Goal: Communication & Community: Answer question/provide support

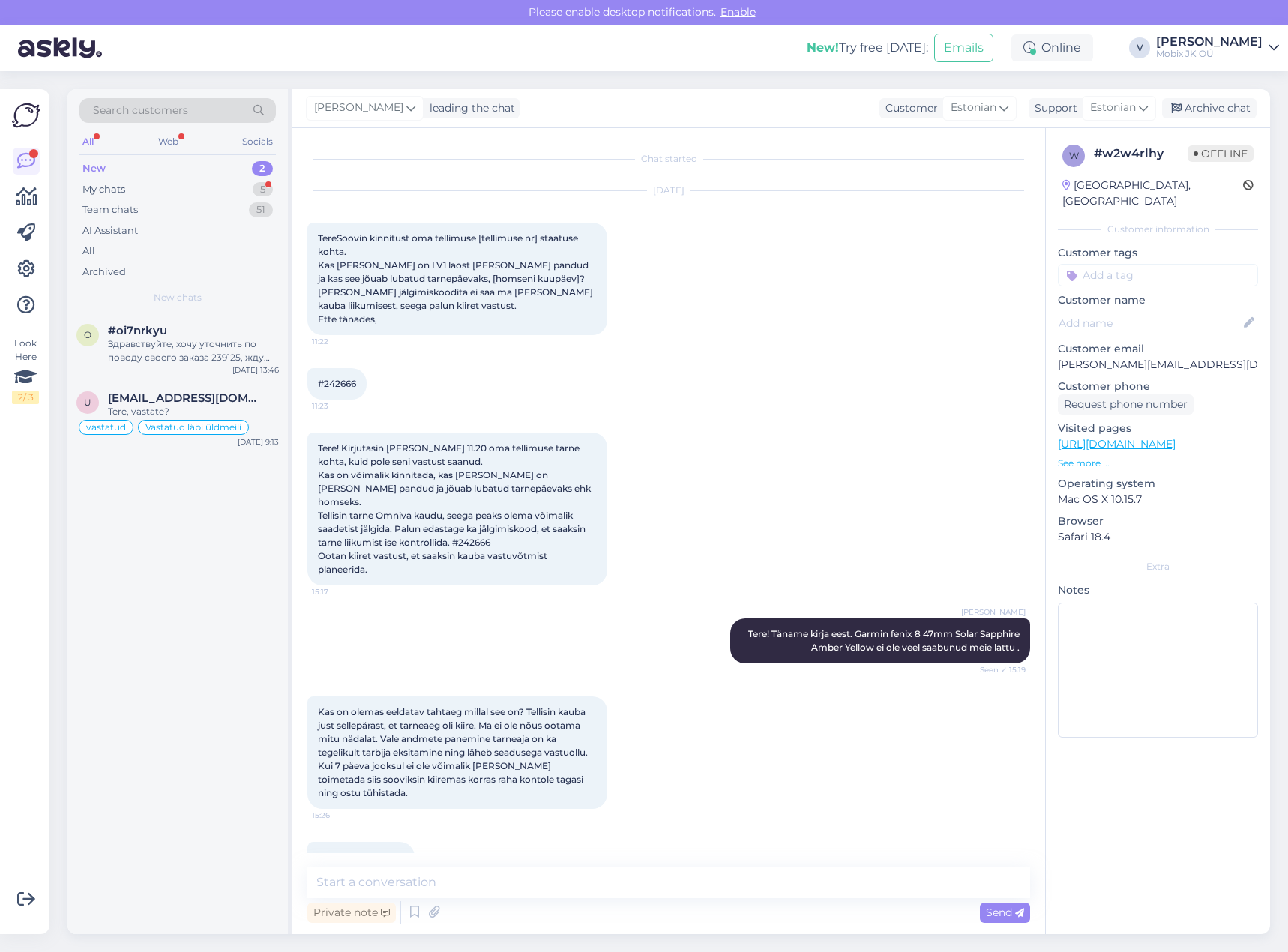
scroll to position [24, 0]
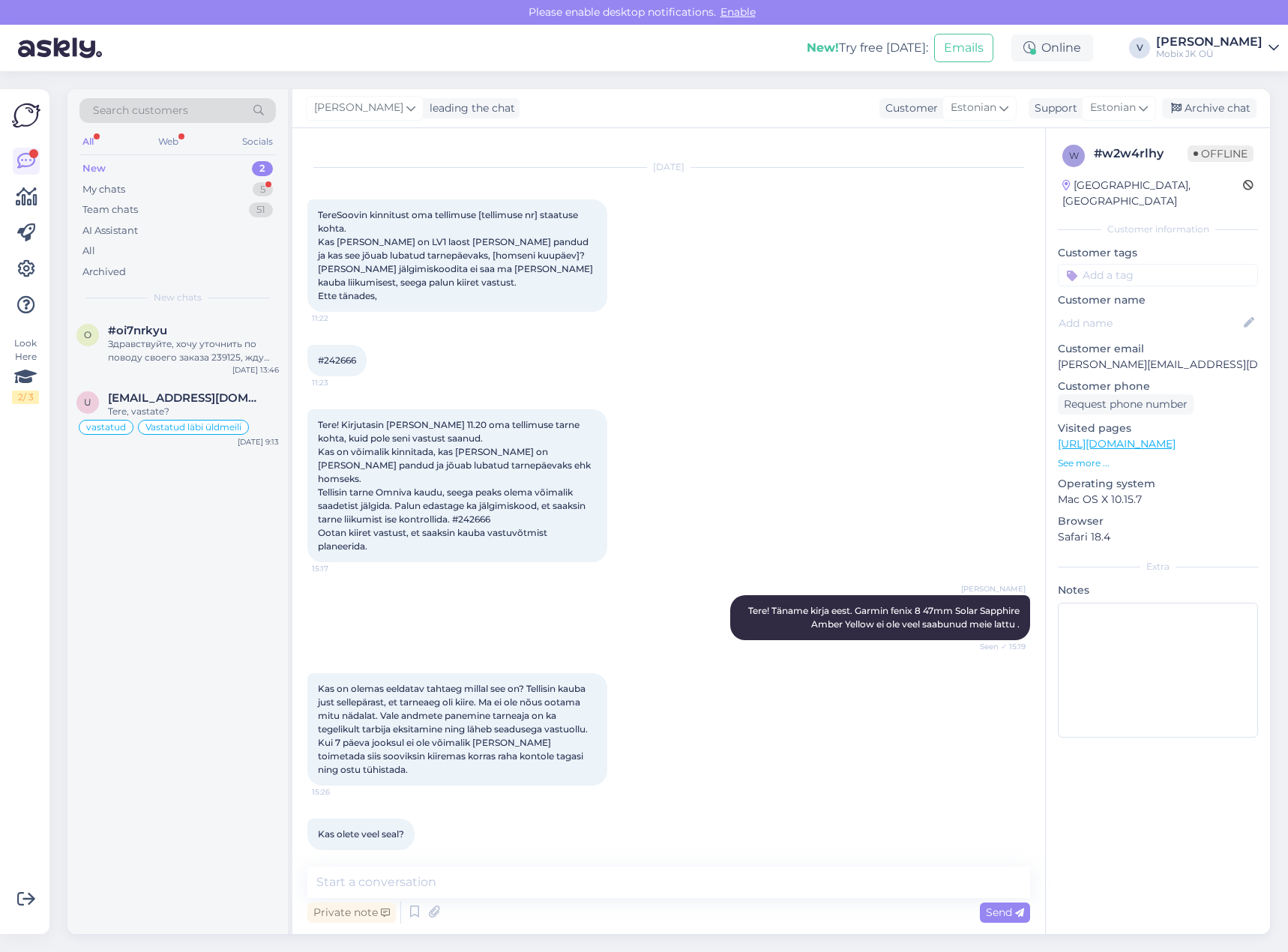
click at [478, 868] on textarea at bounding box center [668, 883] width 723 height 32
click at [496, 874] on textarea at bounding box center [668, 883] width 723 height 32
drag, startPoint x: 323, startPoint y: 359, endPoint x: 379, endPoint y: 363, distance: 56.1
click at [367, 363] on div "#242666 11:23" at bounding box center [337, 360] width 60 height 32
copy div "242666 11:23"
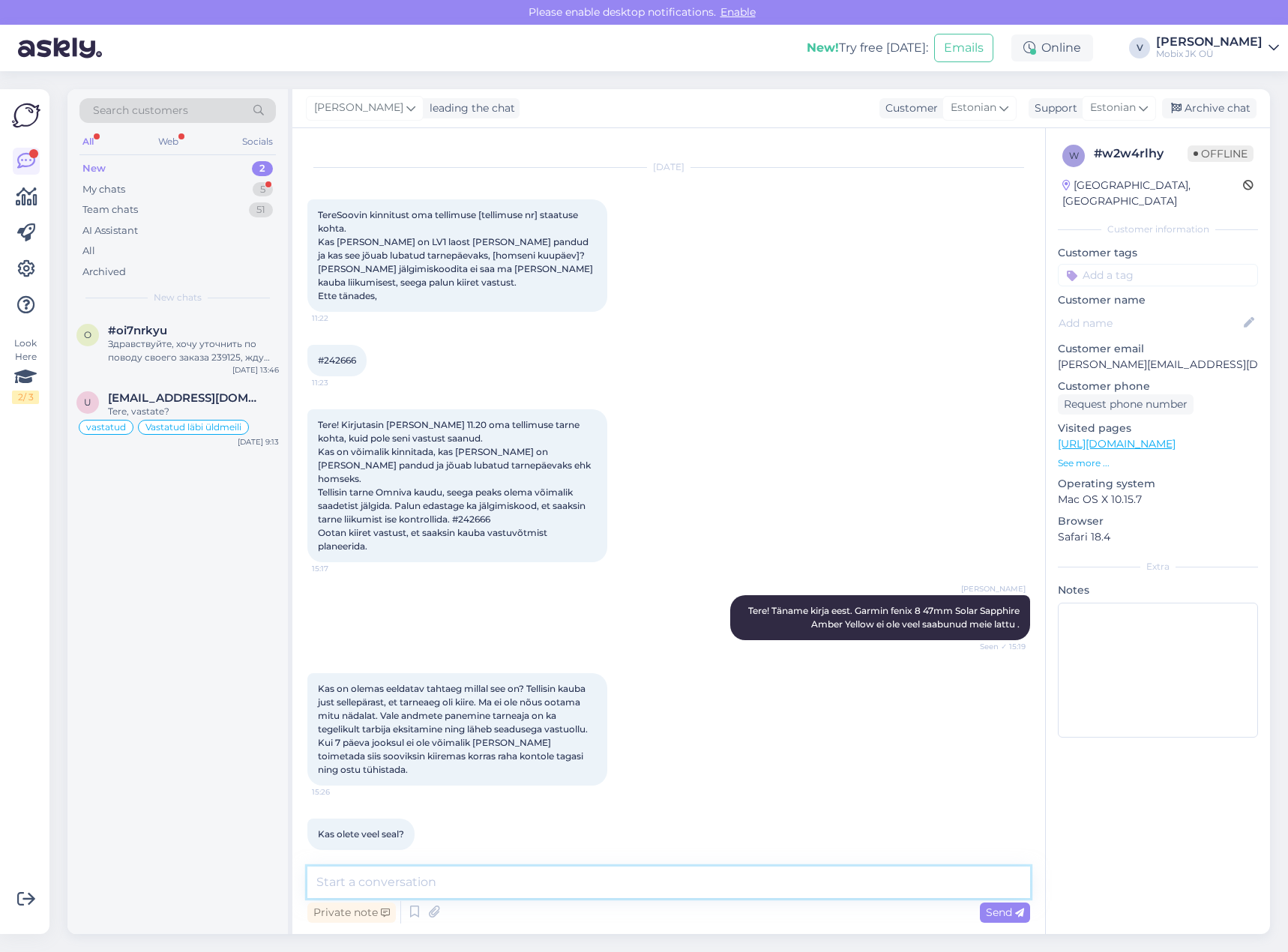
click at [642, 883] on textarea at bounding box center [668, 883] width 723 height 32
click at [784, 888] on textarea at bounding box center [668, 883] width 723 height 32
click at [797, 872] on textarea at bounding box center [668, 883] width 723 height 32
click at [689, 879] on textarea "Jah, [PERSON_NAME] siin. Täpsustan üle hankijalt millal on eeldatav atarne [PER…" at bounding box center [668, 883] width 723 height 32
type textarea "Jah, [PERSON_NAME] siin. Täpsustan üle hankijalt millal on eeldatav tarne [PERS…"
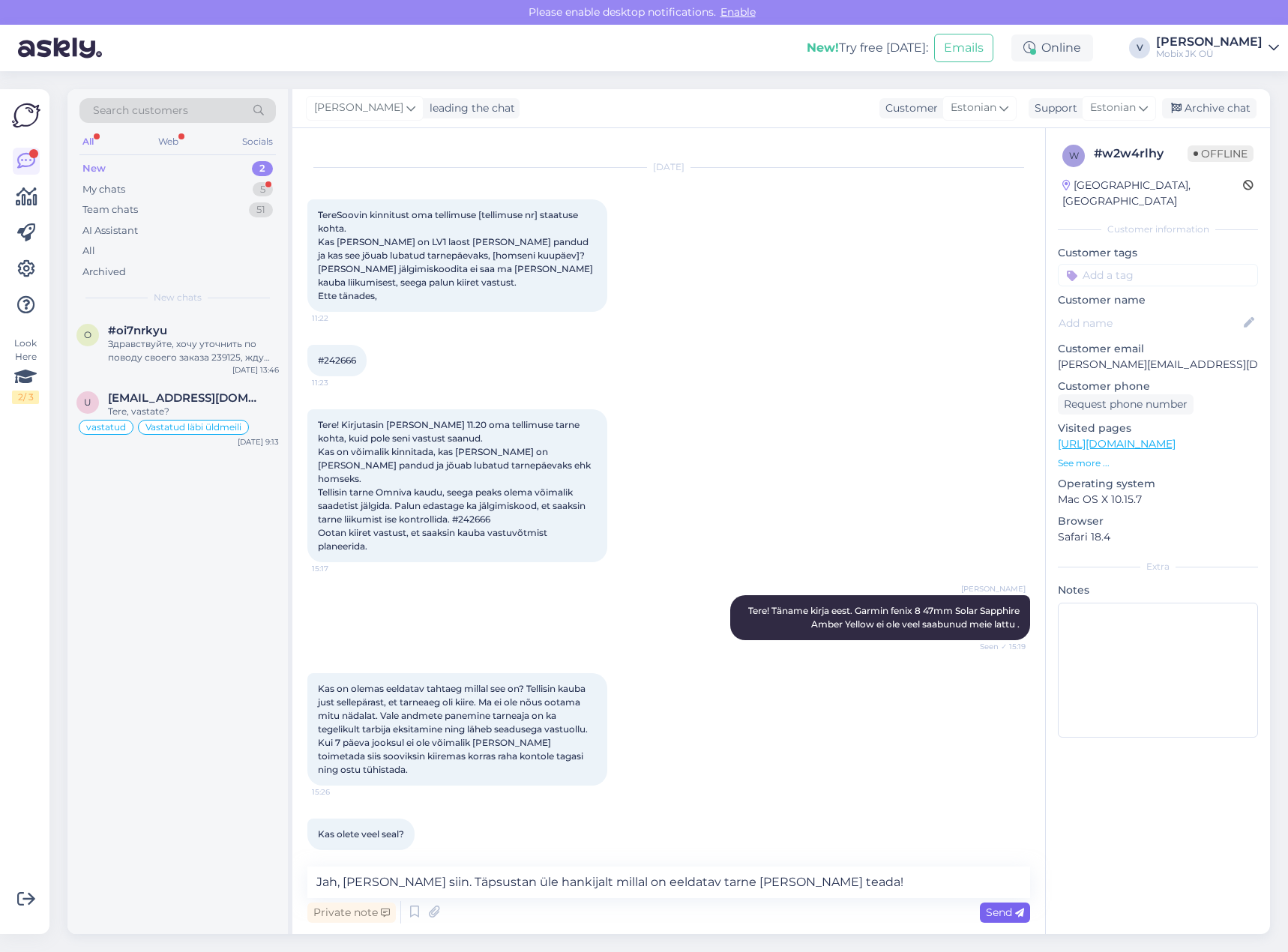
click at [980, 912] on div "Send" at bounding box center [1004, 913] width 50 height 20
